Goal: Find specific page/section: Find specific page/section

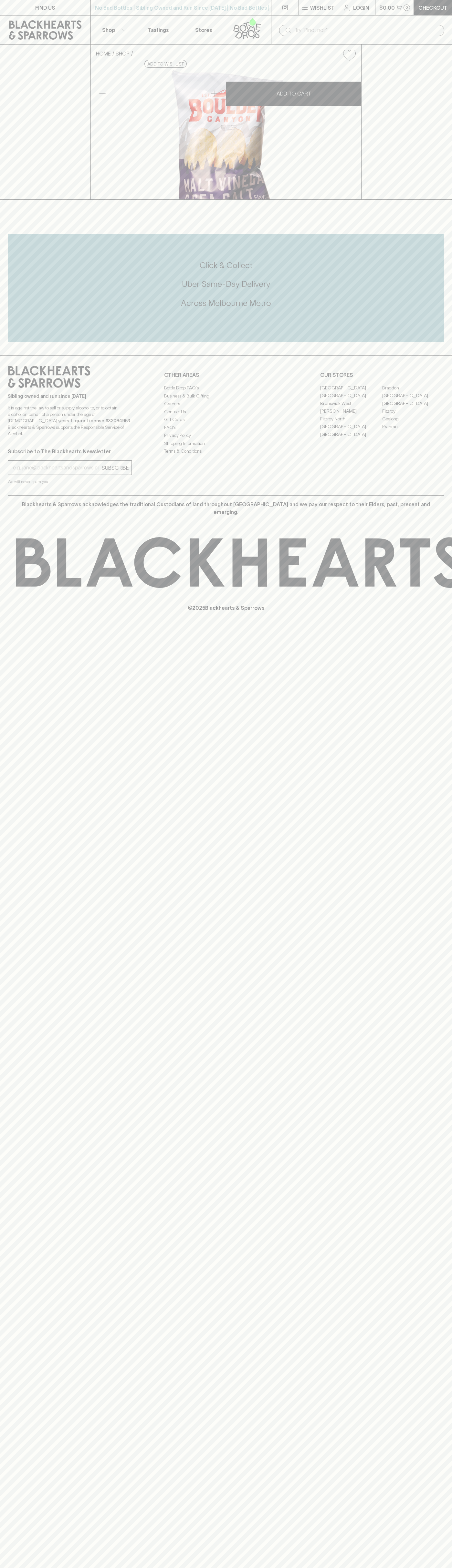
click at [413, 415] on link "Fitzroy" at bounding box center [413, 411] width 62 height 8
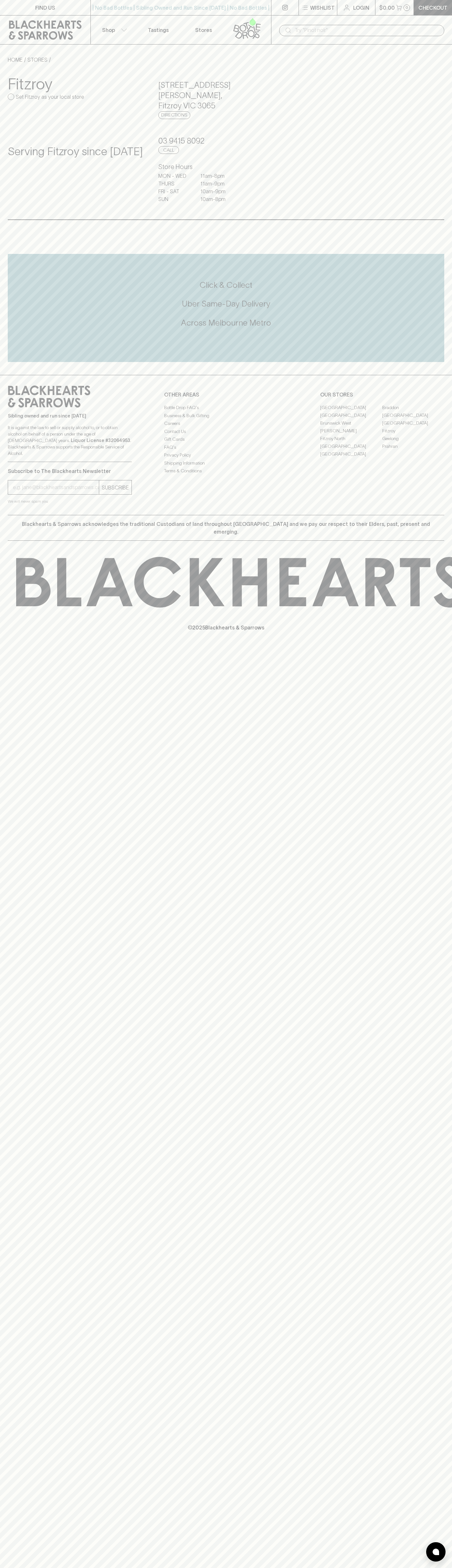
click at [49, 26] on icon at bounding box center [45, 30] width 73 height 19
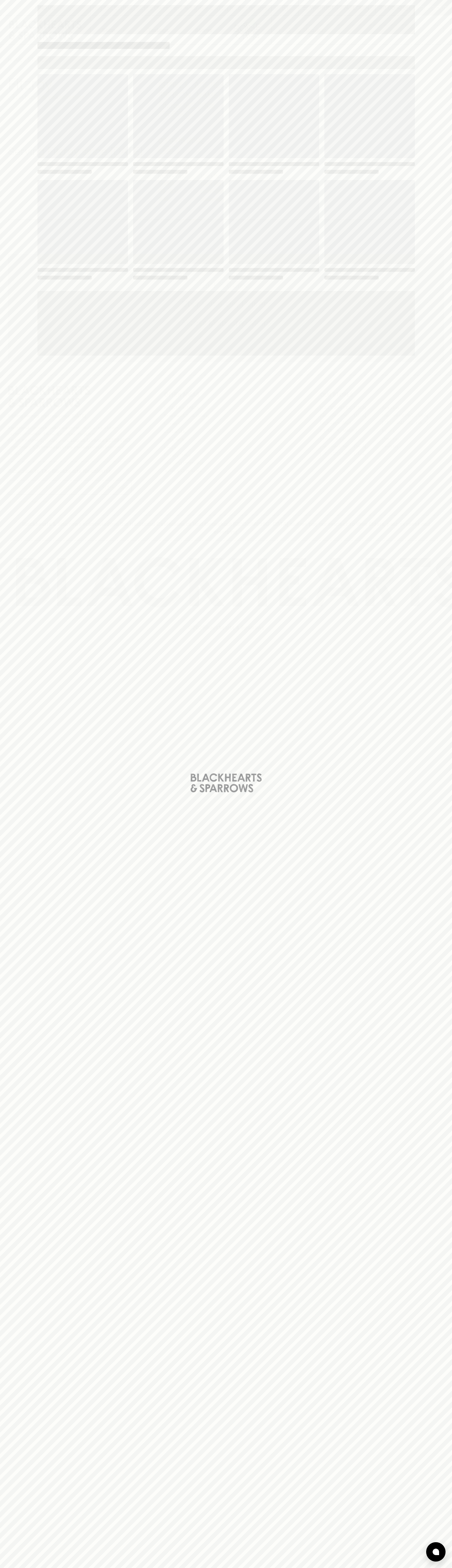
click at [399, 1568] on html "FIND US | No Bad Bottles | Sibling Owned and Run Since 2006 | No Bad Bottles | …" at bounding box center [226, 784] width 452 height 1568
click at [27, 527] on div "Loading" at bounding box center [226, 784] width 452 height 1568
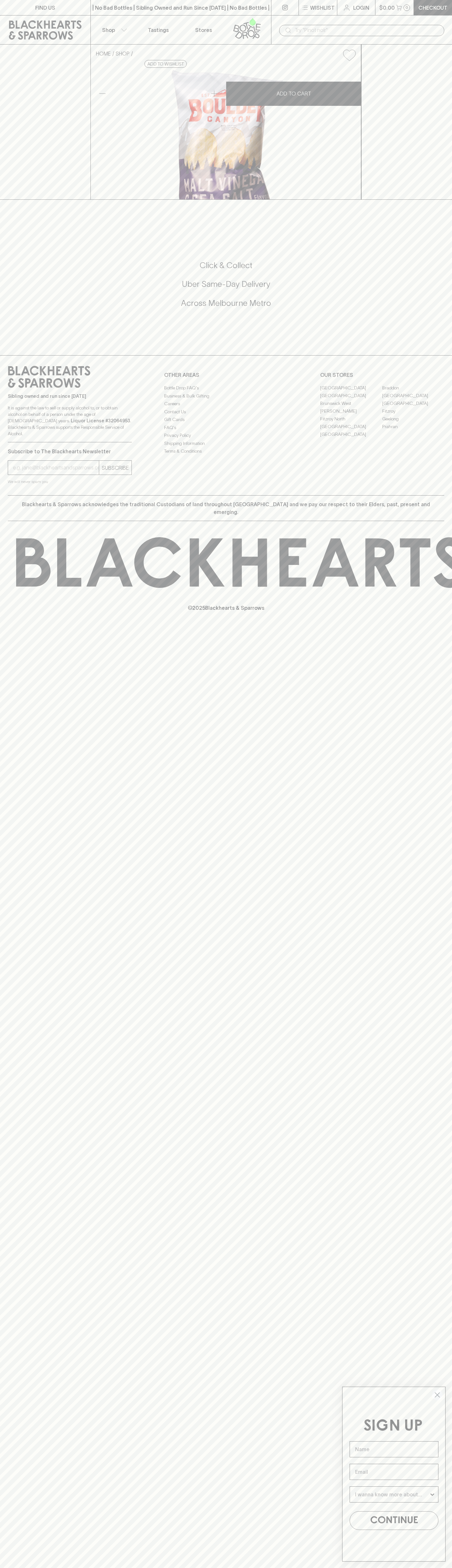
click at [413, 415] on link "Fitzroy" at bounding box center [413, 411] width 62 height 8
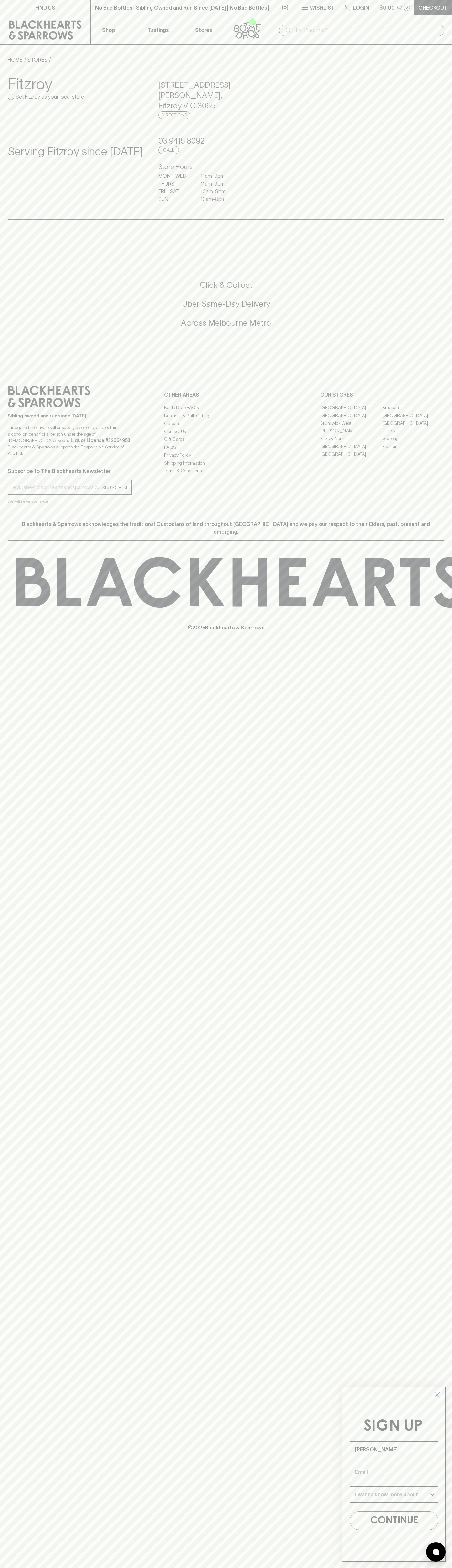
type input "[PERSON_NAME]"
